Goal: Entertainment & Leisure: Browse casually

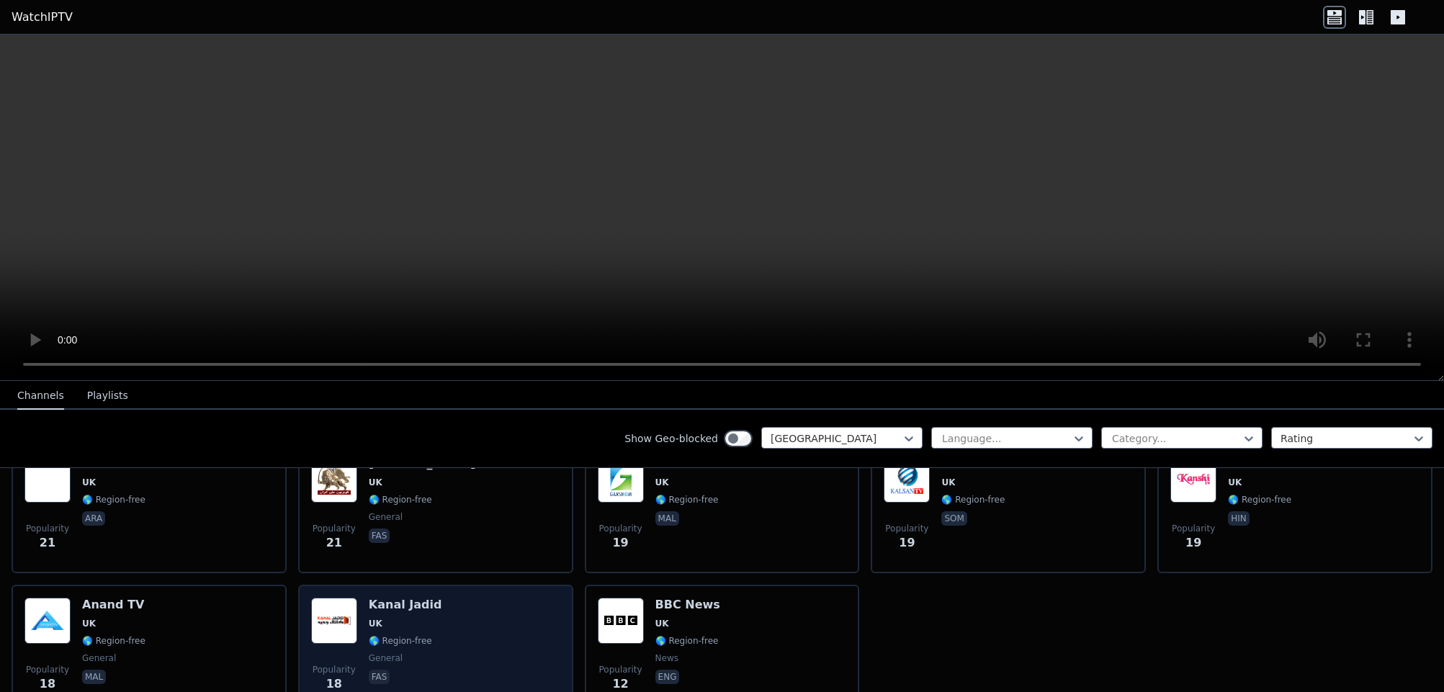
scroll to position [2114, 0]
